Goal: Task Accomplishment & Management: Use online tool/utility

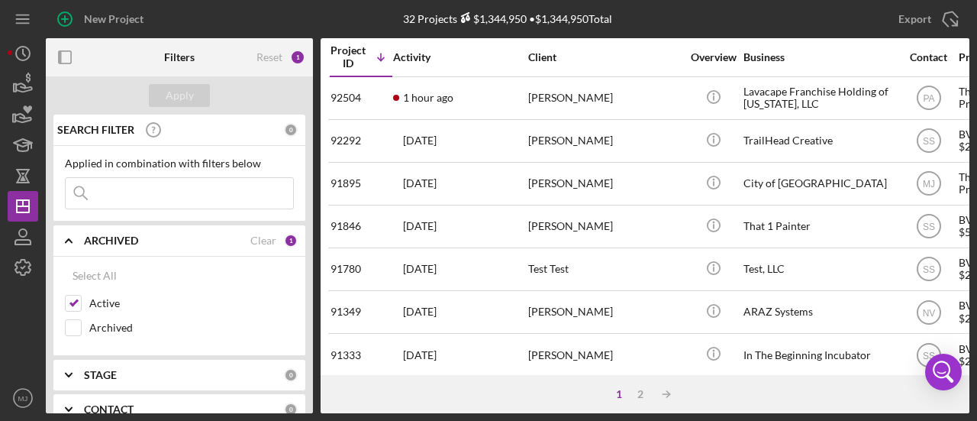
drag, startPoint x: 140, startPoint y: 191, endPoint x: 133, endPoint y: 187, distance: 8.5
click at [143, 196] on input at bounding box center [180, 193] width 228 height 31
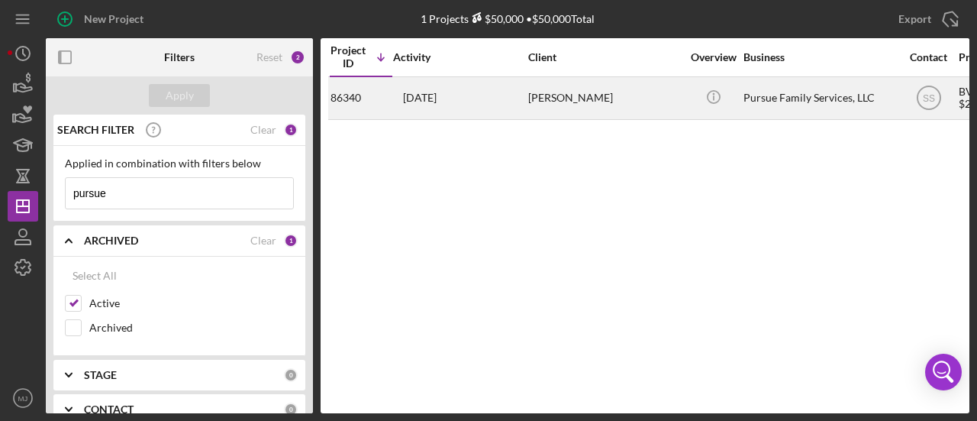
type input "pursue"
click at [516, 92] on div "[DATE] [PERSON_NAME]" at bounding box center [460, 98] width 134 height 40
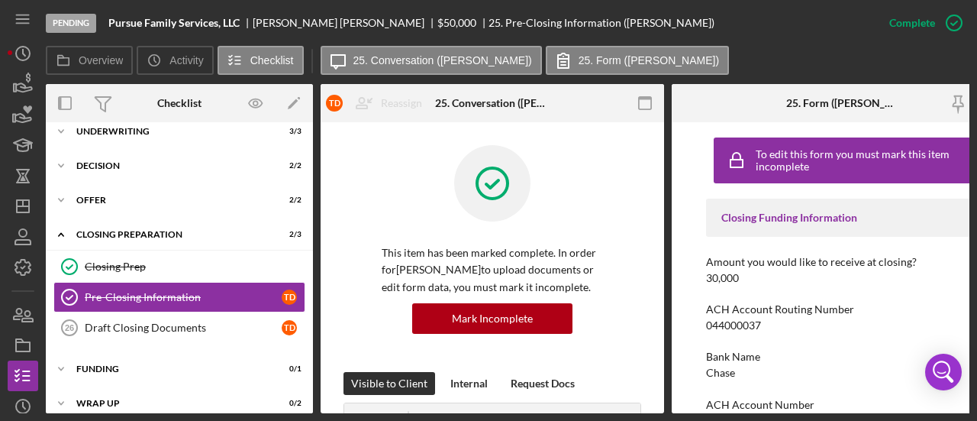
scroll to position [194, 0]
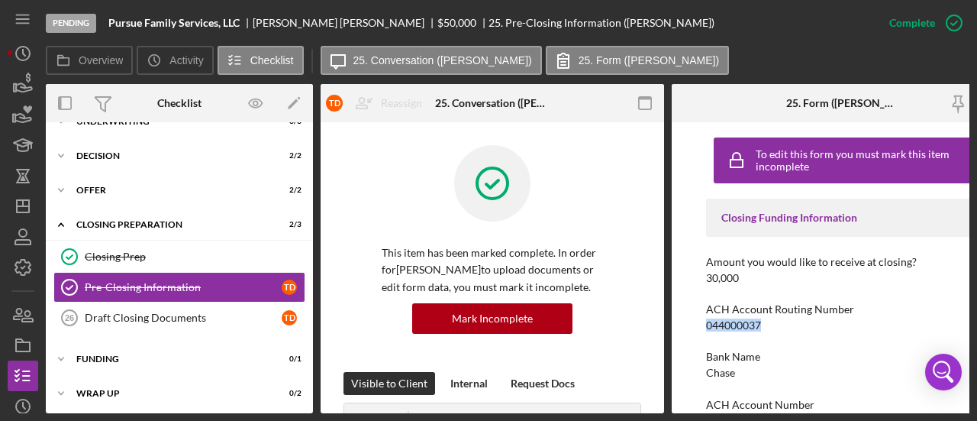
drag, startPoint x: 767, startPoint y: 323, endPoint x: 693, endPoint y: 322, distance: 73.3
click at [696, 324] on div "To edit this form you must mark this item incomplete Closing Funding Informatio…" at bounding box center [844, 267] width 344 height 291
copy div "044000037"
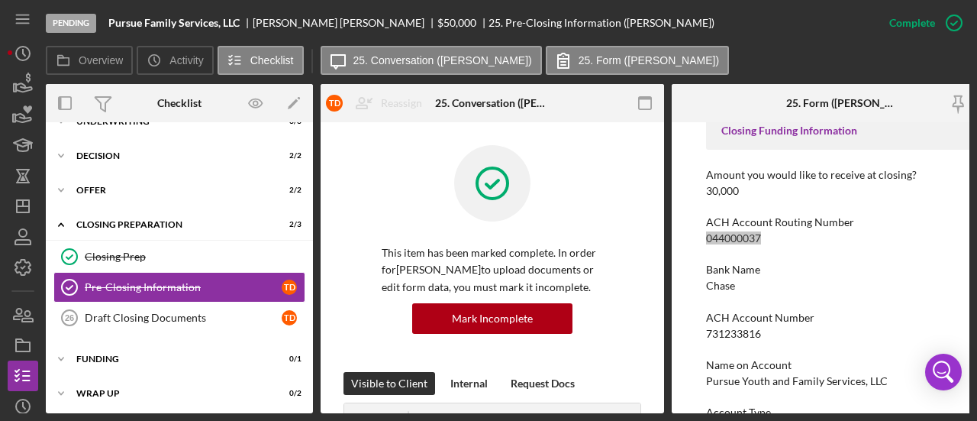
scroll to position [136, 0]
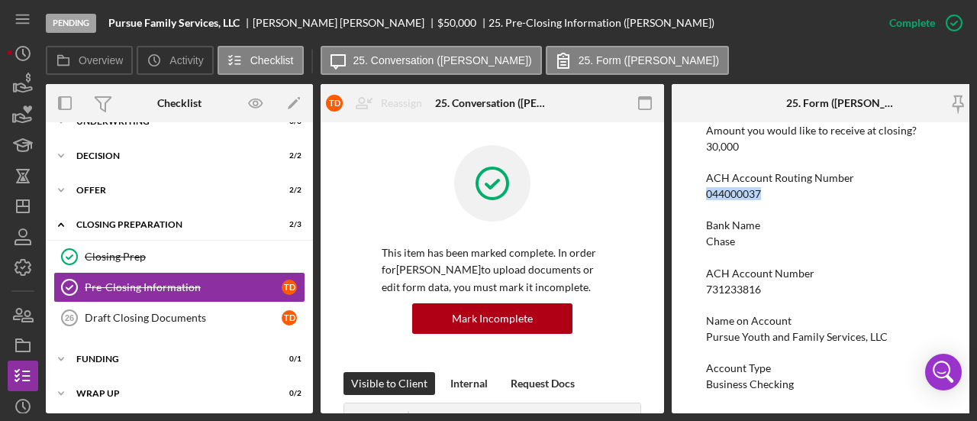
click at [780, 286] on div "ACH Account Number 731233816" at bounding box center [843, 281] width 275 height 28
drag, startPoint x: 771, startPoint y: 286, endPoint x: 702, endPoint y: 286, distance: 68.7
click at [702, 286] on div "To edit this form you must mark this item incomplete Closing Funding Informatio…" at bounding box center [844, 267] width 344 height 291
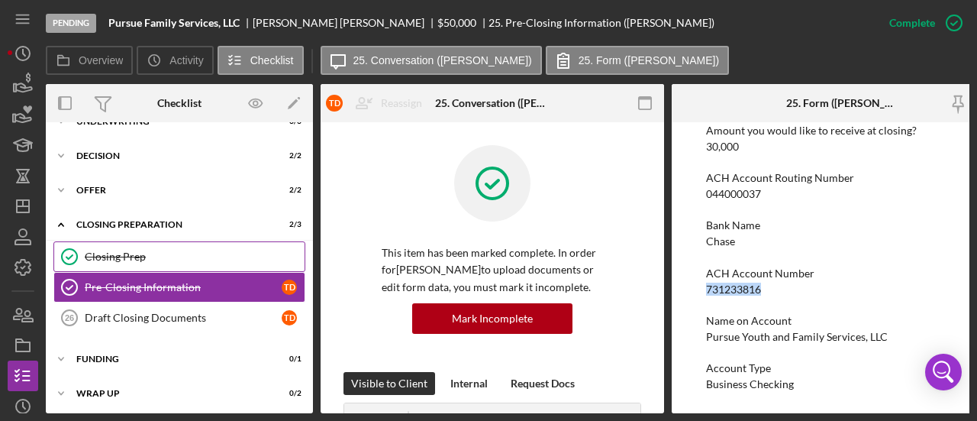
copy div "731233816"
click at [912, 331] on div "Name on Account Pursue Youth and Family Services, LLC" at bounding box center [843, 329] width 275 height 28
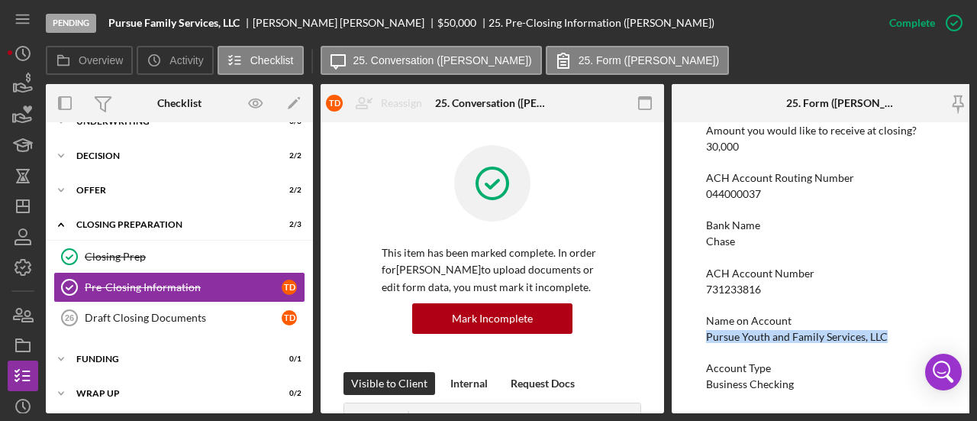
drag, startPoint x: 895, startPoint y: 334, endPoint x: 696, endPoint y: 325, distance: 198.7
click at [696, 325] on div "To edit this form you must mark this item incomplete Closing Funding Informatio…" at bounding box center [844, 267] width 344 height 291
copy div "Pursue Youth and Family Services, LLC"
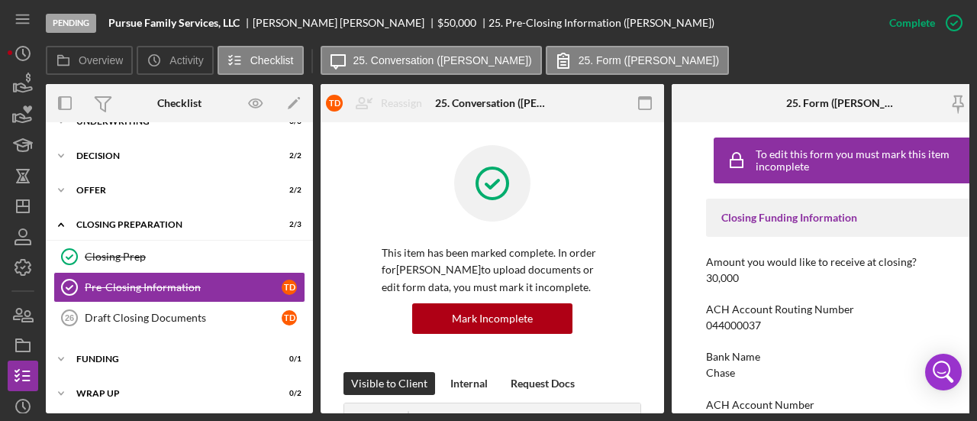
scroll to position [76, 0]
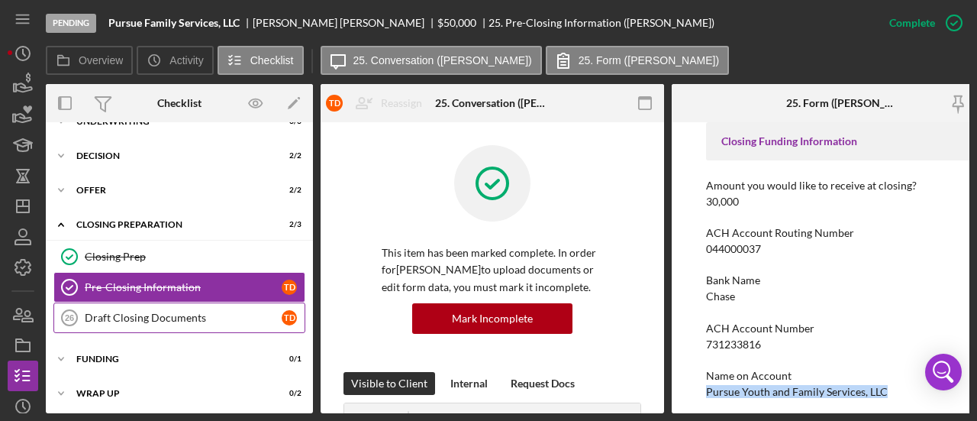
click at [132, 312] on div "Draft Closing Documents" at bounding box center [183, 318] width 197 height 12
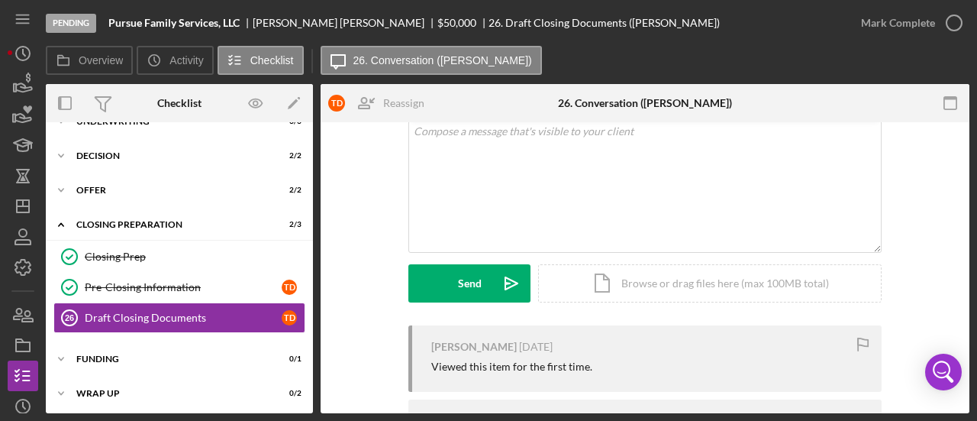
scroll to position [85, 0]
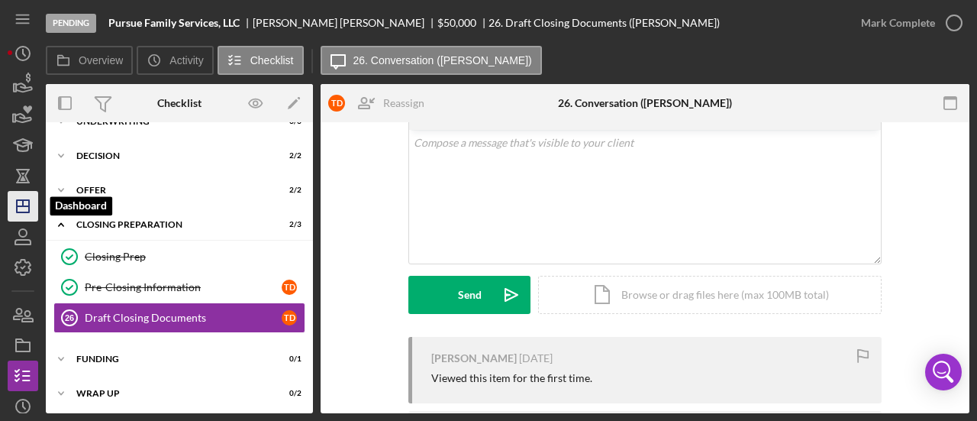
click at [21, 201] on icon "Icon/Dashboard" at bounding box center [23, 206] width 38 height 38
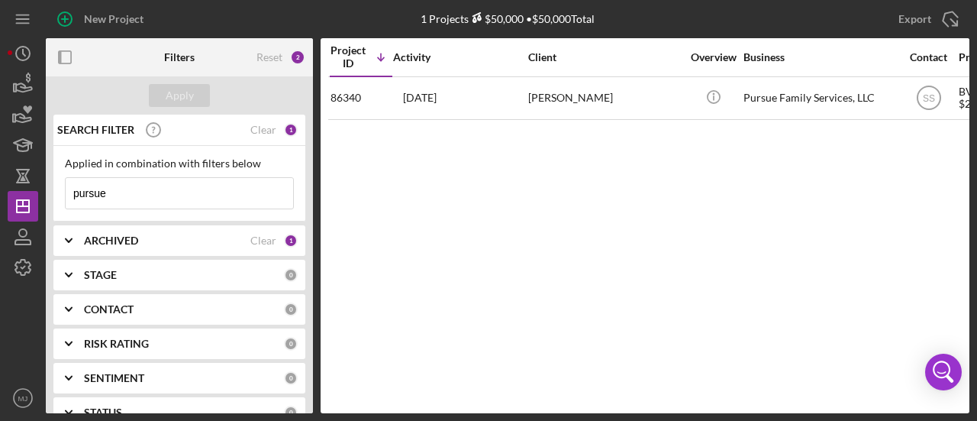
click at [172, 191] on input "pursue" at bounding box center [180, 193] width 228 height 31
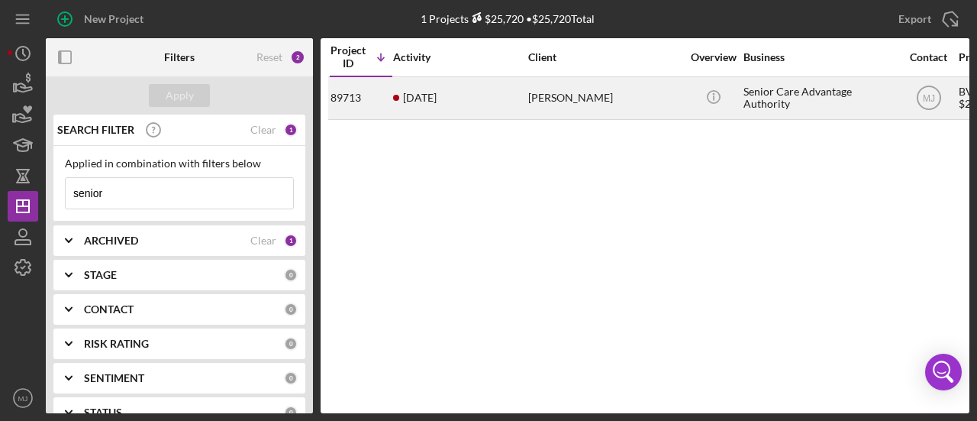
type input "senior"
click at [600, 88] on div "[PERSON_NAME]" at bounding box center [604, 98] width 153 height 40
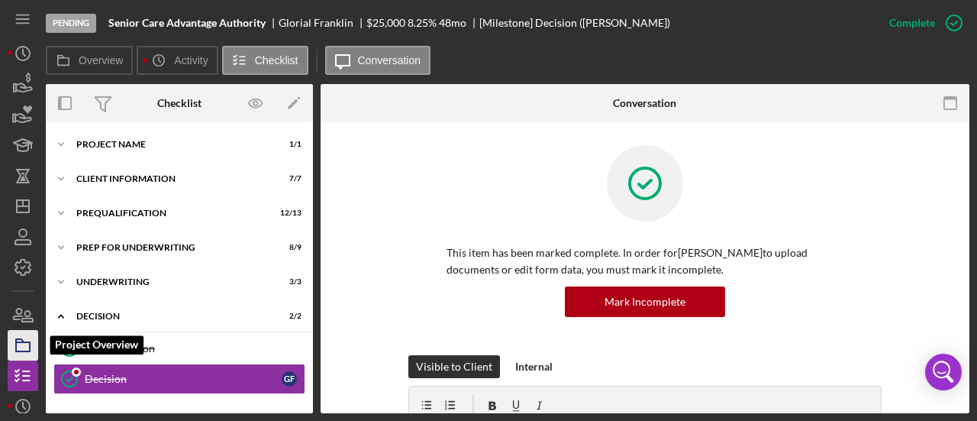
scroll to position [109, 0]
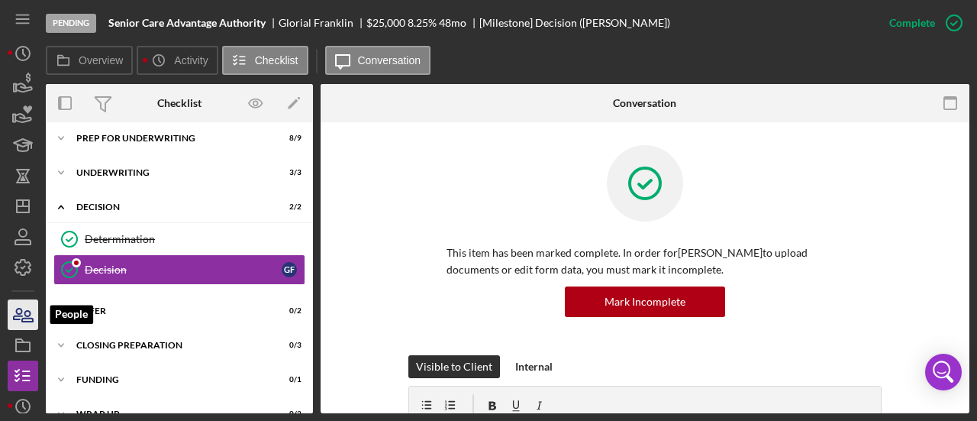
click at [31, 320] on icon "button" at bounding box center [23, 314] width 38 height 38
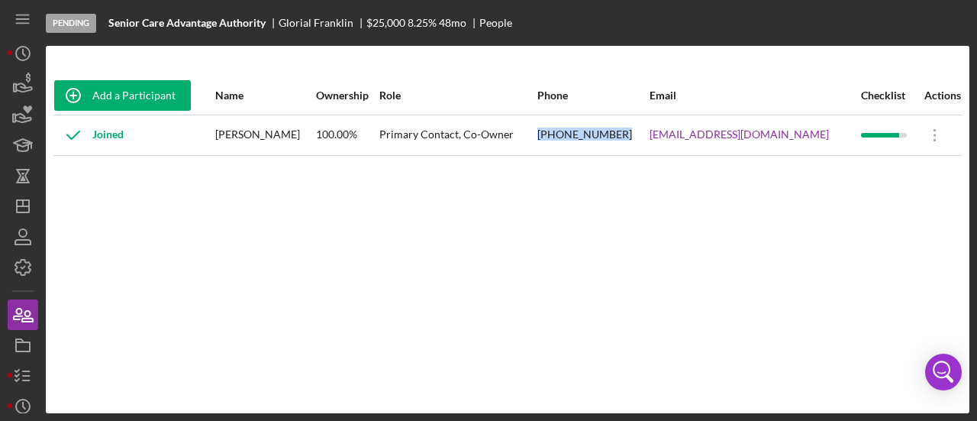
drag, startPoint x: 653, startPoint y: 135, endPoint x: 569, endPoint y: 139, distance: 84.1
click at [570, 139] on tr "Joined [PERSON_NAME] 100.00% Primary Contact, Co-Owner [PHONE_NUMBER] [EMAIL_AD…" at bounding box center [507, 135] width 909 height 40
copy tr "[PHONE_NUMBER]"
click at [17, 379] on polyline "button" at bounding box center [17, 380] width 4 height 2
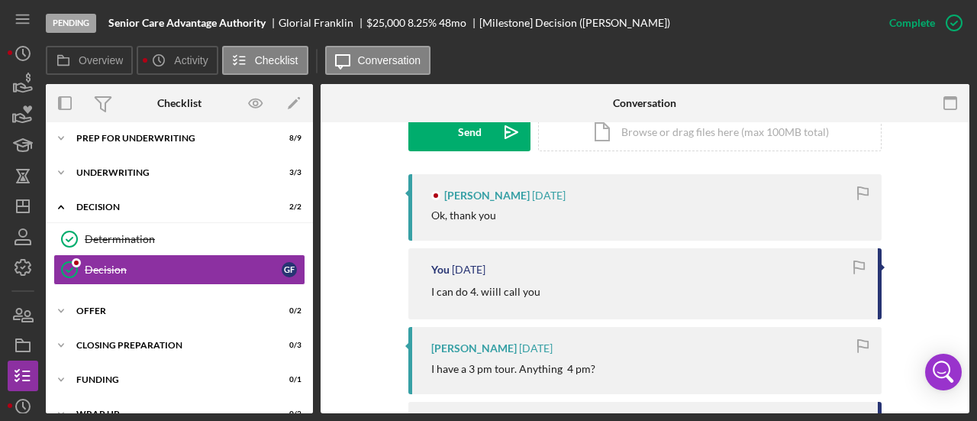
scroll to position [458, 0]
click at [144, 302] on div "Icon/Expander Offer 0 / 2" at bounding box center [179, 310] width 267 height 31
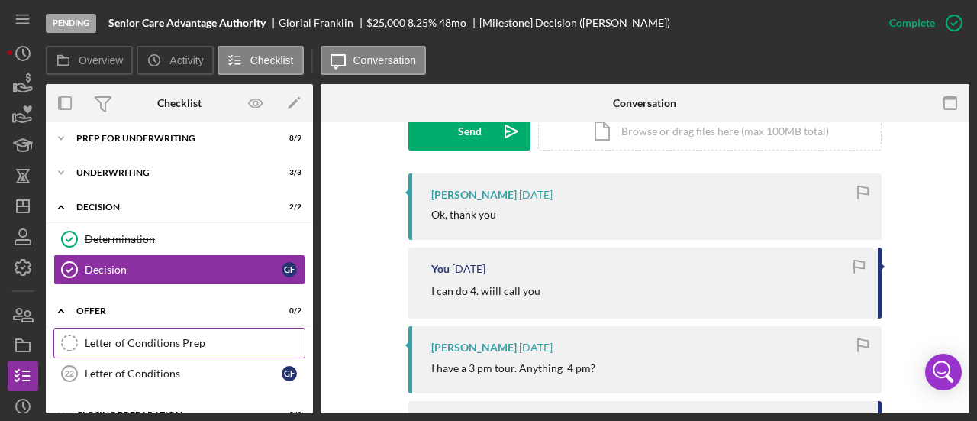
click at [126, 340] on div "Letter of Conditions Prep" at bounding box center [195, 343] width 220 height 12
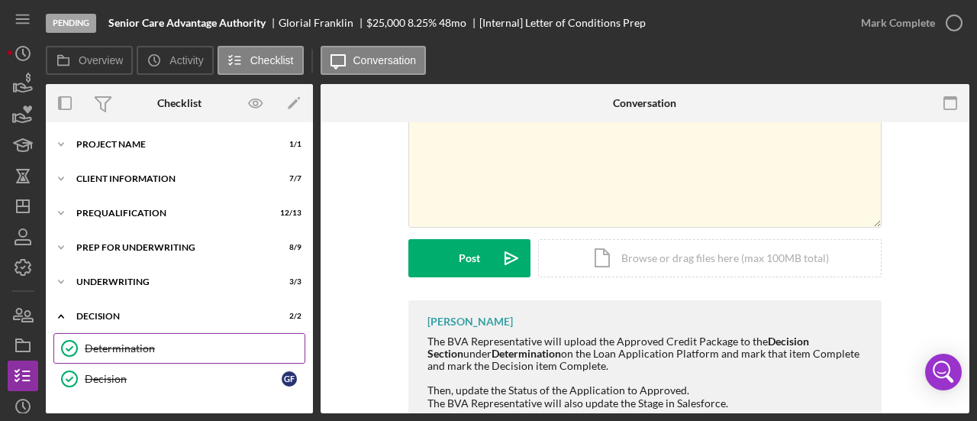
click at [120, 346] on div "Determination" at bounding box center [195, 348] width 220 height 12
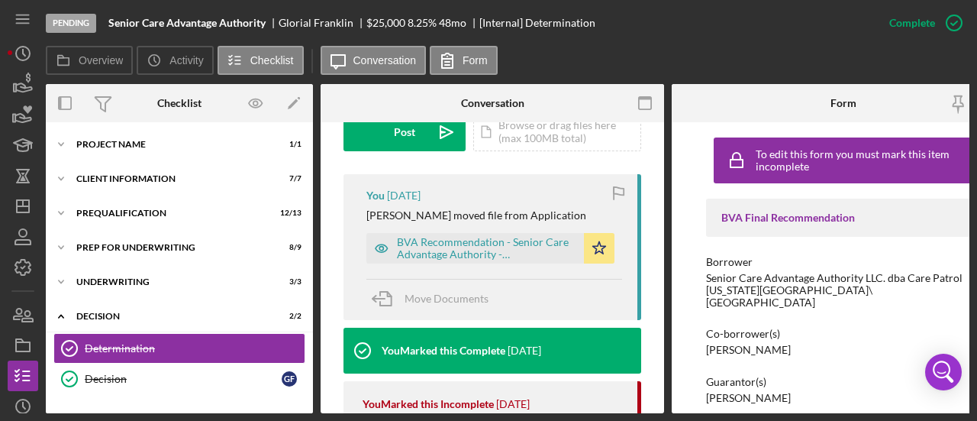
scroll to position [458, 0]
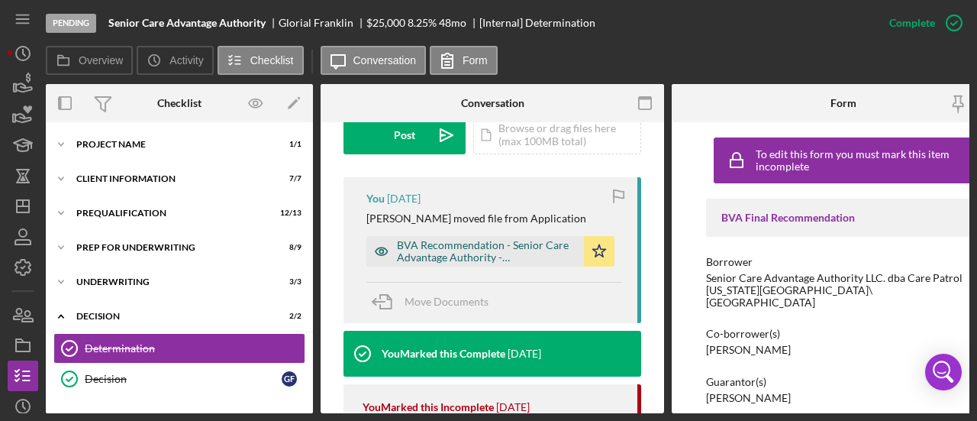
click at [454, 239] on div "BVA Recommendation - Senior Care Advantage Authority - [DATE]_encrypted_.pdf" at bounding box center [486, 251] width 179 height 24
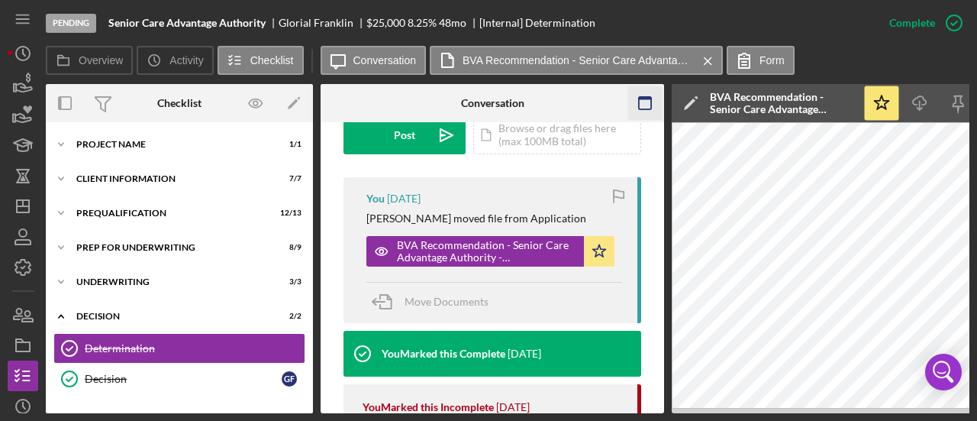
click at [640, 100] on icon "button" at bounding box center [645, 103] width 34 height 34
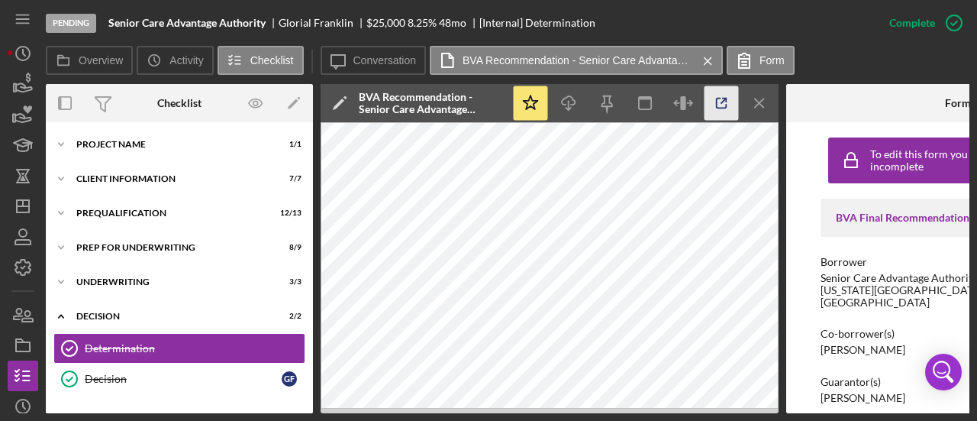
click at [715, 105] on icon "button" at bounding box center [722, 103] width 34 height 34
